Goal: Task Accomplishment & Management: Complete application form

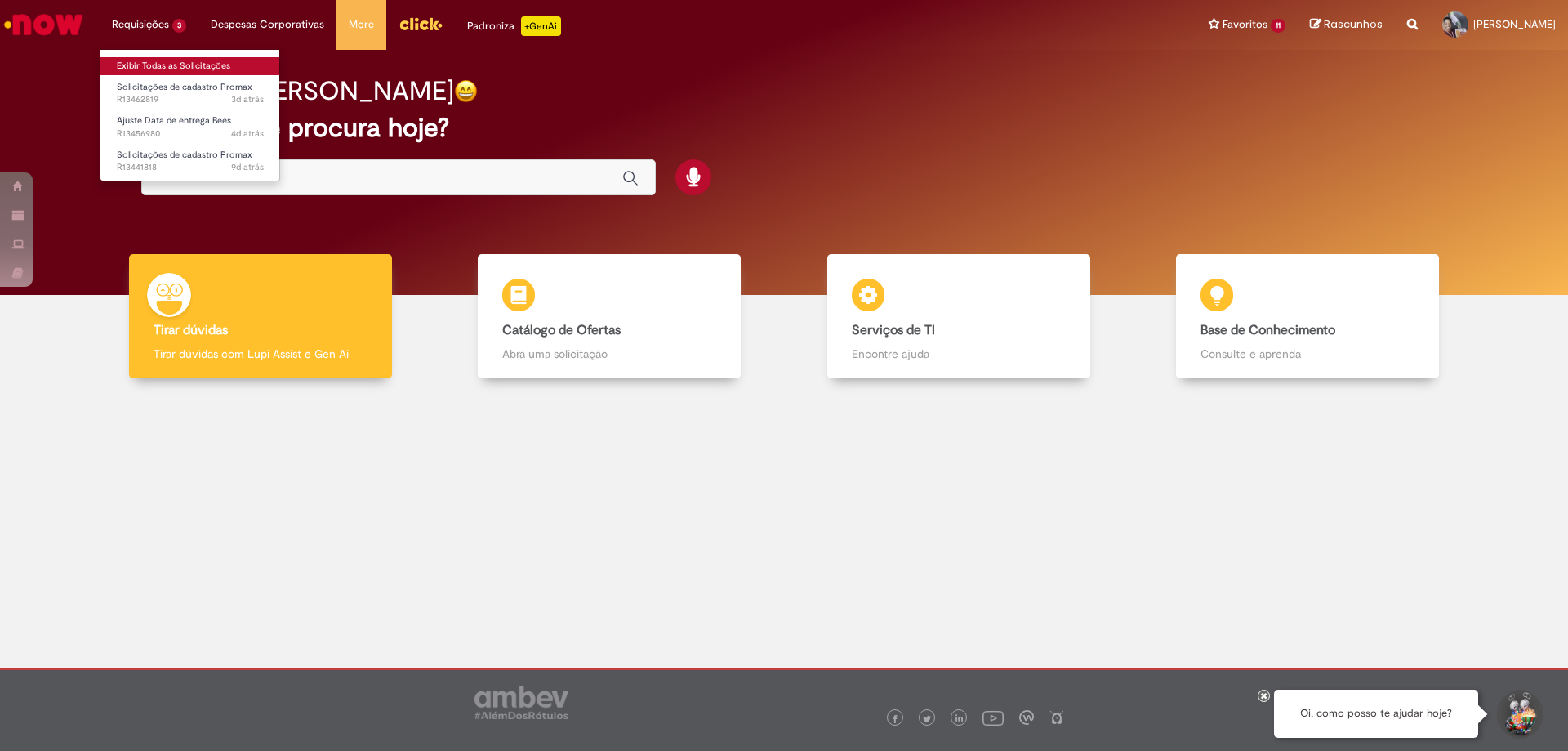
click at [138, 64] on link "Exibir Todas as Solicitações" at bounding box center [190, 66] width 179 height 18
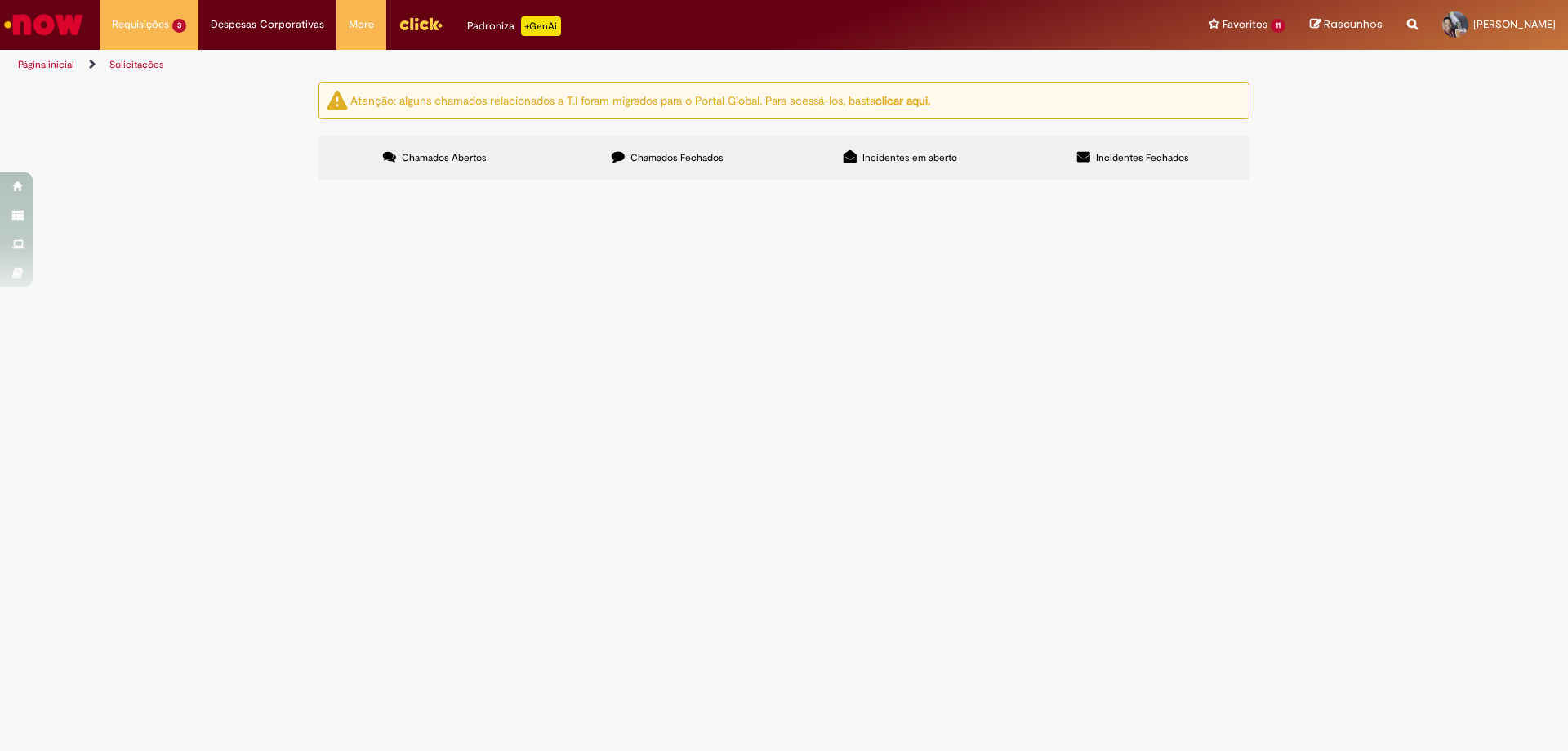
click at [0, 0] on span "Reativação RN 119 FR" at bounding box center [0, 0] width 0 height 0
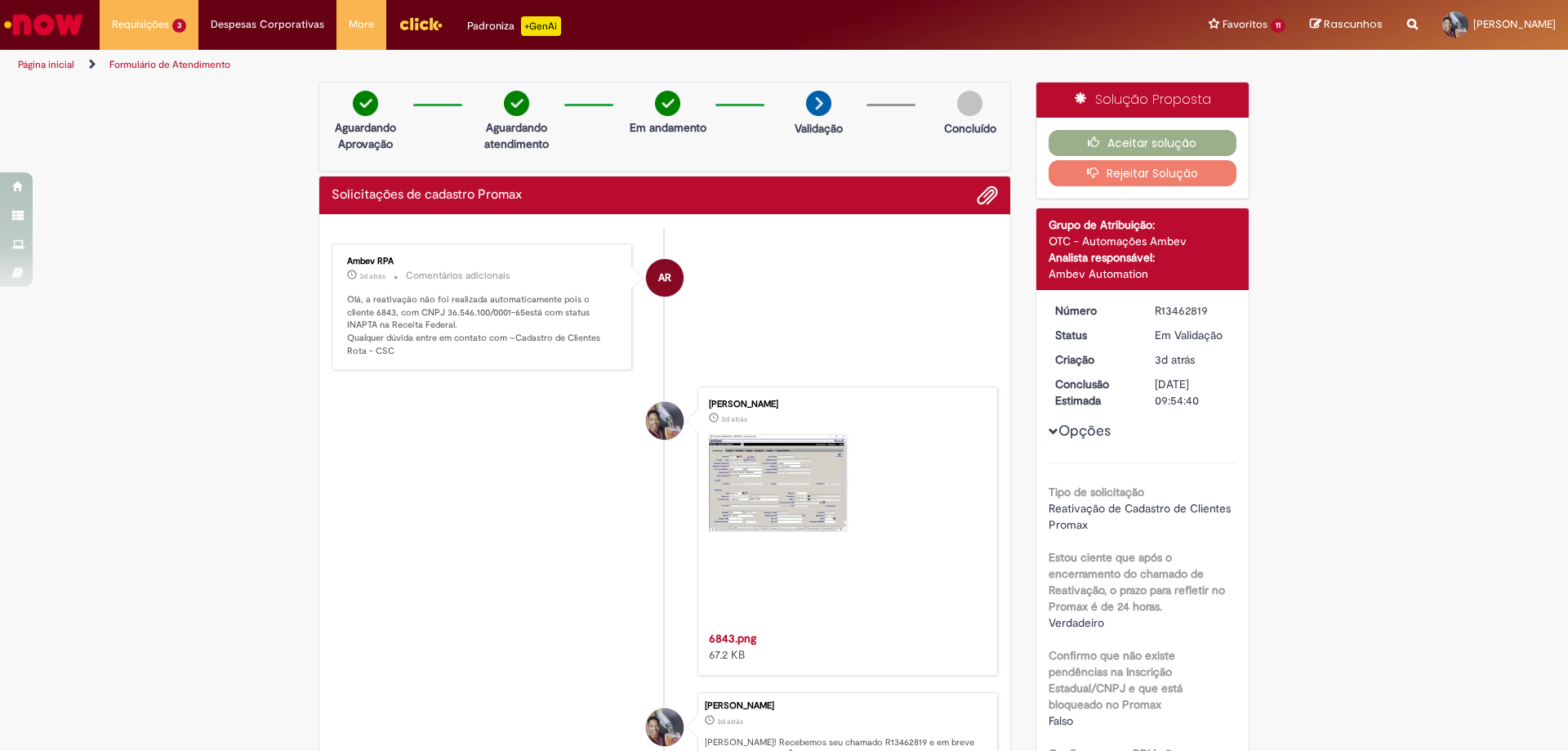
drag, startPoint x: 338, startPoint y: 300, endPoint x: 419, endPoint y: 374, distance: 109.7
click at [419, 374] on ul "AR Ambev RPA 3d atrás 3 dias atrás Comentários adicionais Olá, a reativação não…" at bounding box center [665, 531] width 666 height 609
drag, startPoint x: 412, startPoint y: 361, endPoint x: 410, endPoint y: 351, distance: 10.2
click at [409, 354] on div "Ambev RPA 3d atrás 3 dias atrás Comentários adicionais Olá, a reativação não fo…" at bounding box center [481, 307] width 300 height 127
click at [411, 350] on p "Olá, a reativação não foi realizada automaticamente pois o cliente 6843, com CN…" at bounding box center [482, 325] width 272 height 64
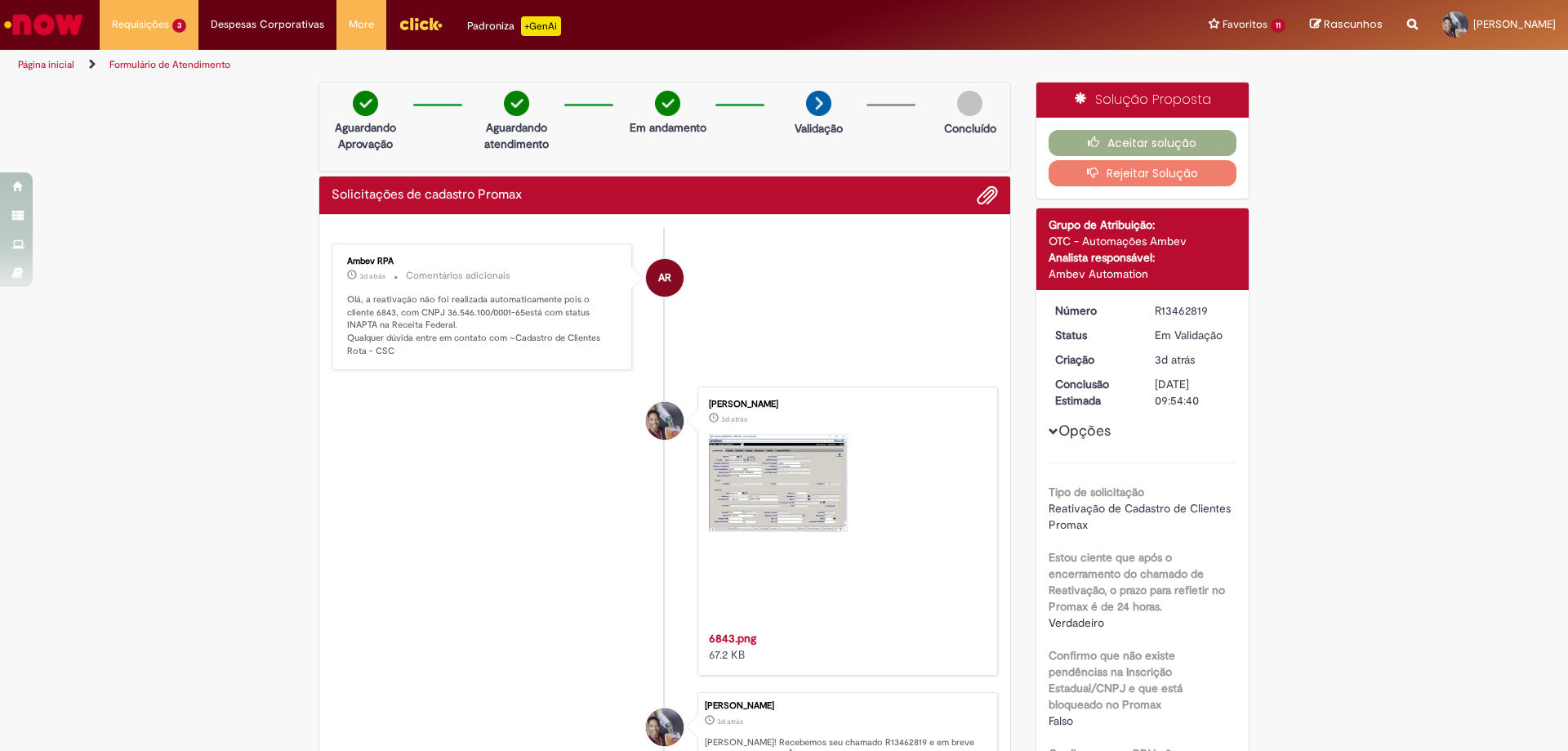
click at [412, 348] on p "Olá, a reativação não foi realizada automaticamente pois o cliente 6843, com CN…" at bounding box center [482, 325] width 272 height 64
copy p "Olá, a reativação não foi realizada automaticamente pois o cliente 6843, com CN…"
drag, startPoint x: 411, startPoint y: 321, endPoint x: 340, endPoint y: 302, distance: 73.5
click at [340, 302] on div "Ambev RPA 3d atrás 3 dias atrás Comentários adicionais Olá, a reativação não fo…" at bounding box center [481, 307] width 291 height 117
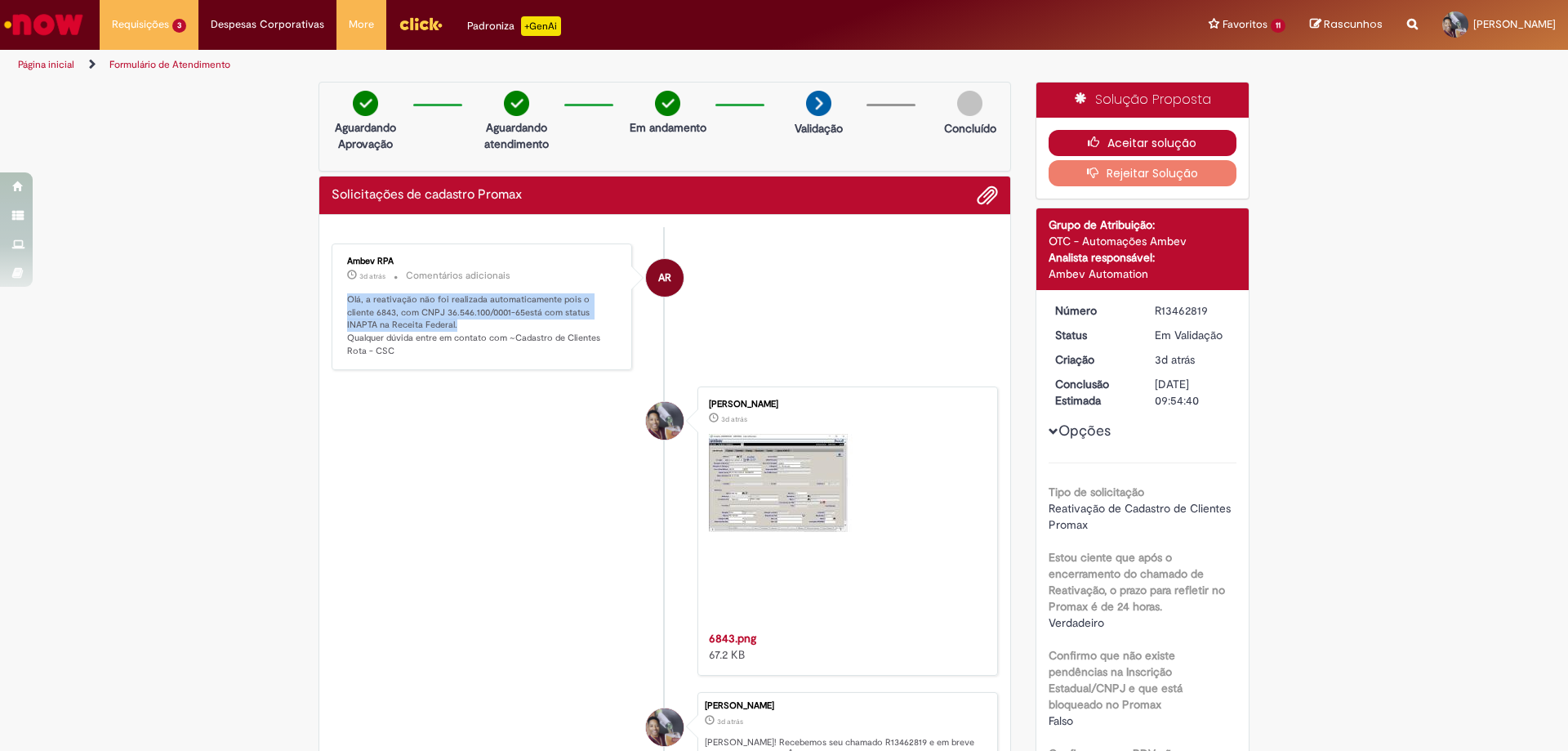
click at [1119, 141] on button "Aceitar solução" at bounding box center [1142, 143] width 189 height 27
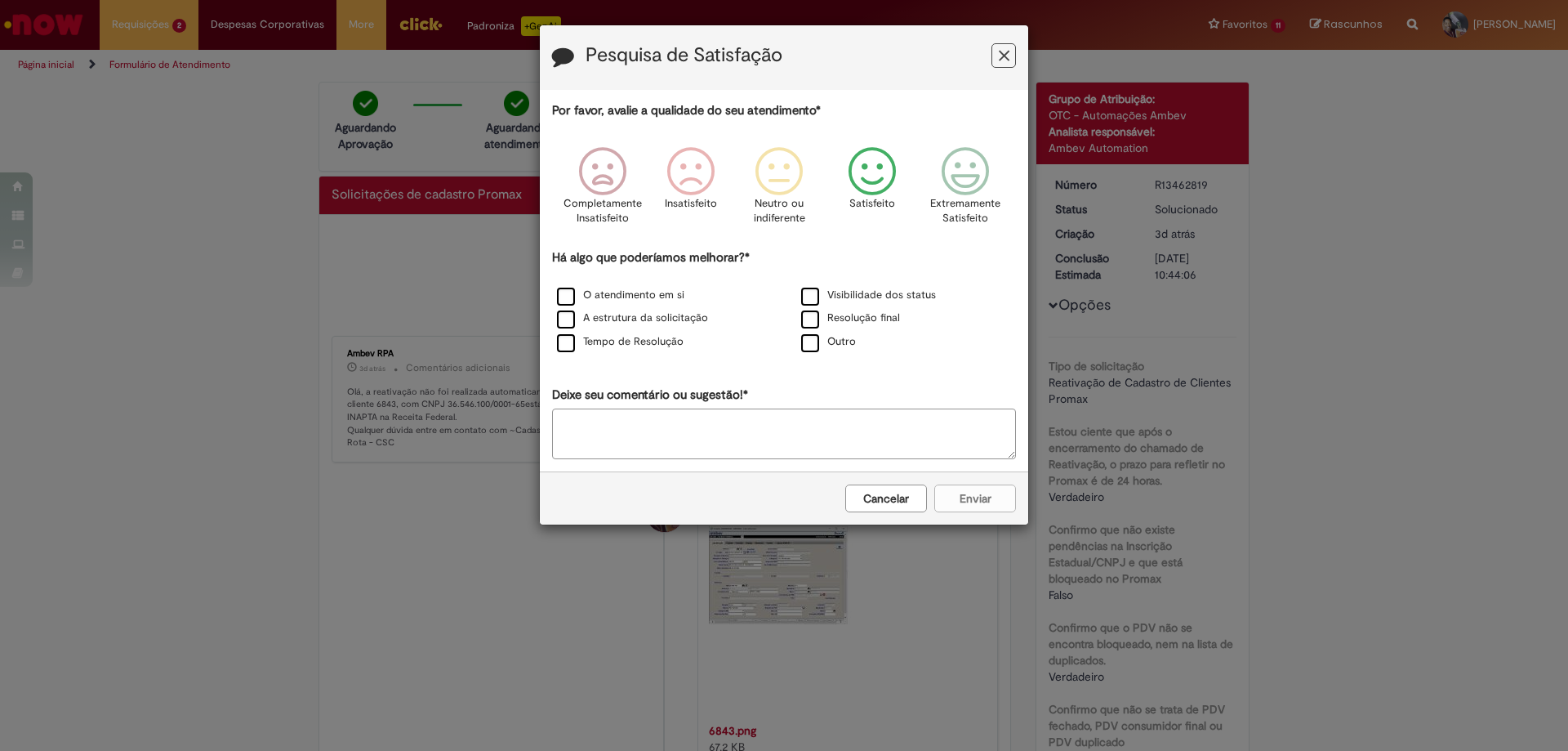
click at [878, 181] on icon "Feedback" at bounding box center [872, 172] width 61 height 49
click at [567, 342] on label "Tempo de Resolução" at bounding box center [620, 342] width 126 height 16
click at [988, 501] on button "Enviar" at bounding box center [974, 498] width 81 height 27
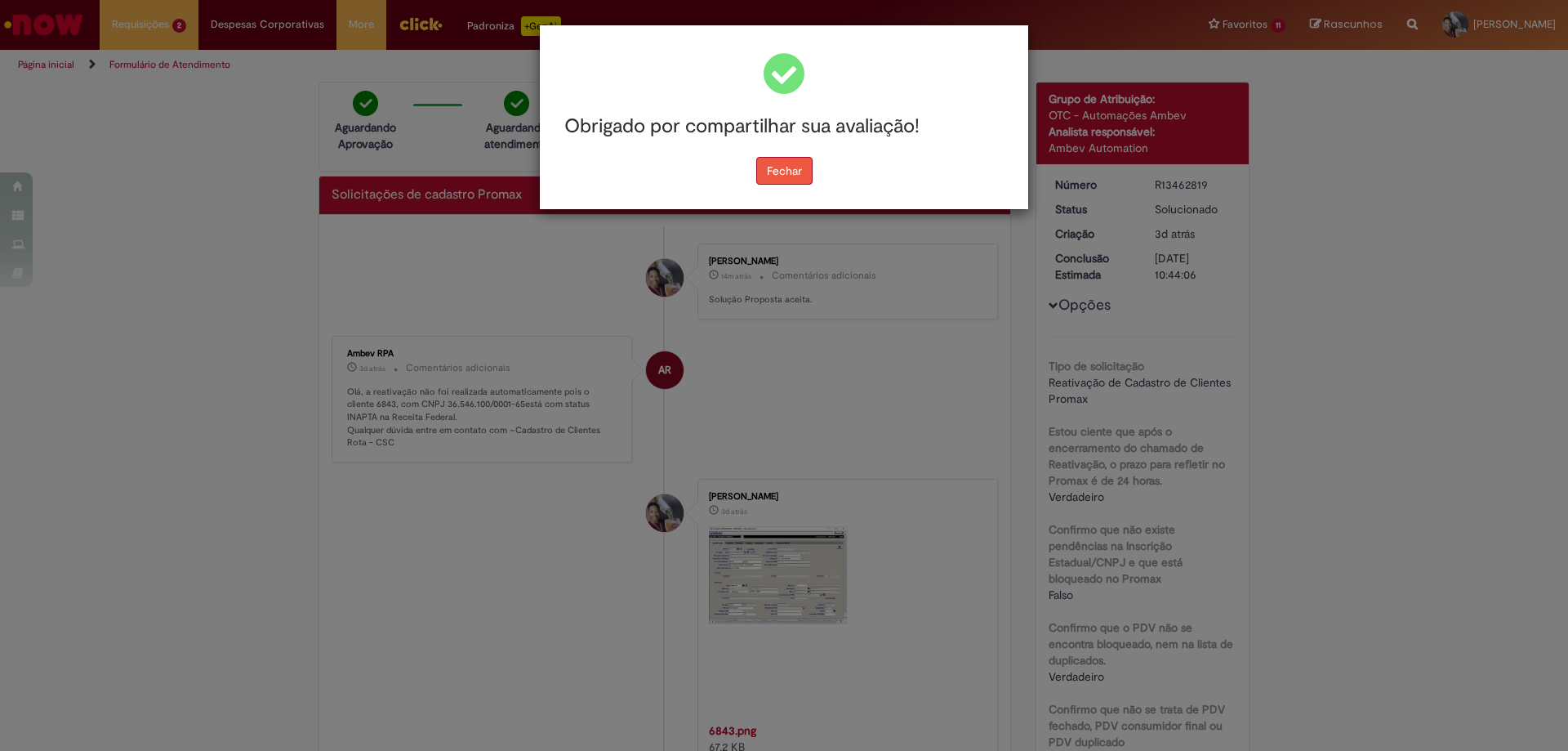
drag, startPoint x: 777, startPoint y: 168, endPoint x: 772, endPoint y: 158, distance: 11.2
click at [777, 167] on div "Obrigado por compartilhar sua avaliação! [GEOGRAPHIC_DATA]" at bounding box center [784, 117] width 488 height 184
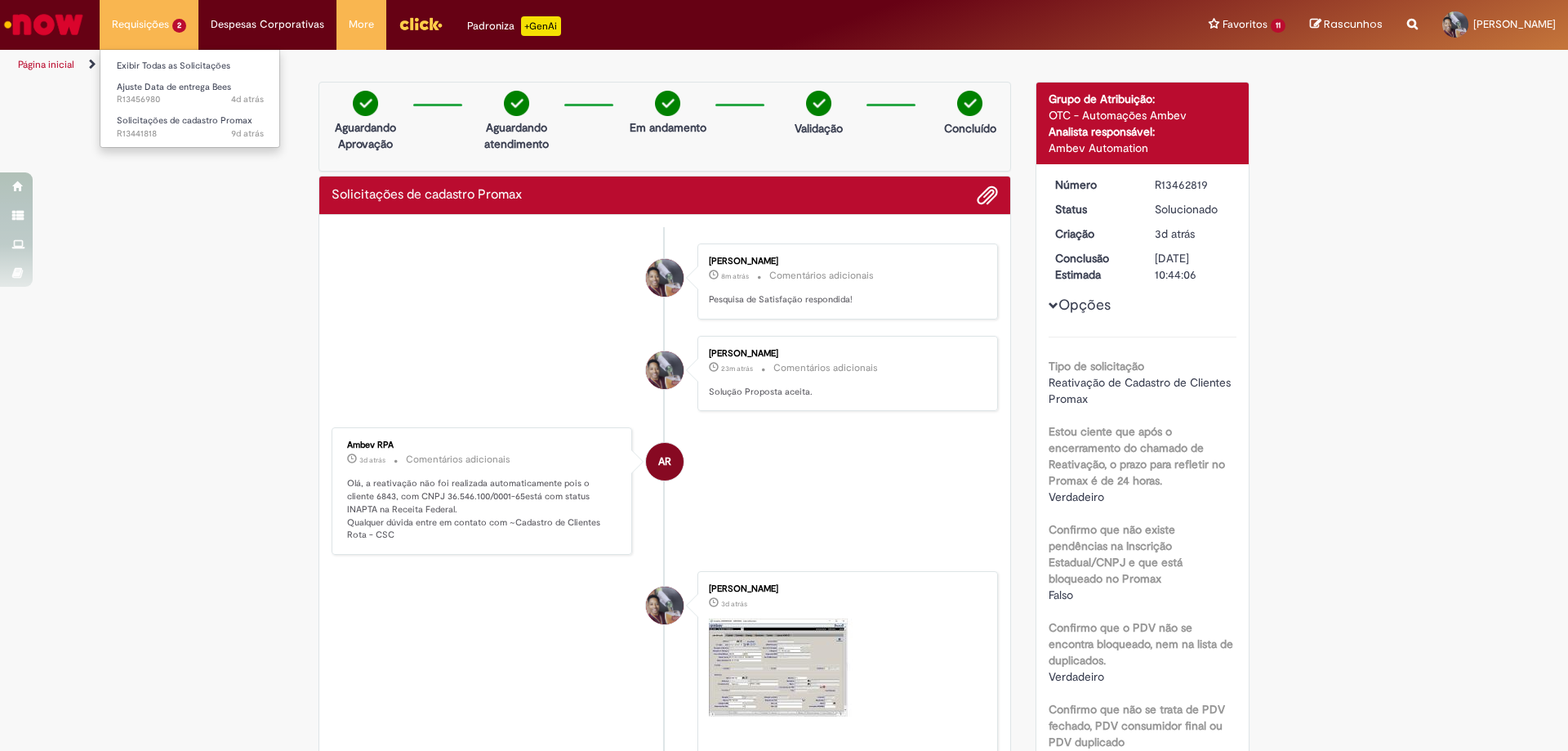
click at [164, 26] on li "Requisições 2 Exibir Todas as Solicitações Ajuste Data de entrega Bees 4d atrás…" at bounding box center [149, 25] width 99 height 49
click at [159, 64] on link "Exibir Todas as Solicitações" at bounding box center [190, 66] width 179 height 18
